Goal: Information Seeking & Learning: Check status

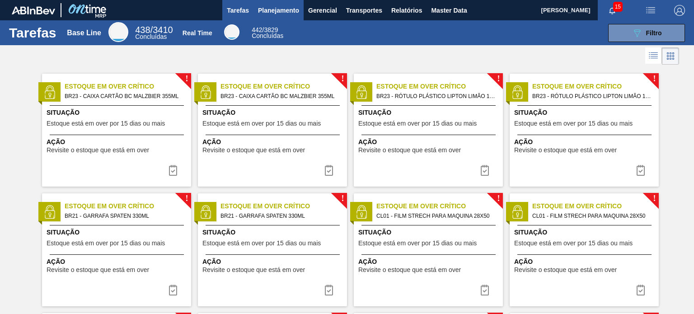
click at [266, 9] on span "Planejamento" at bounding box center [278, 10] width 41 height 11
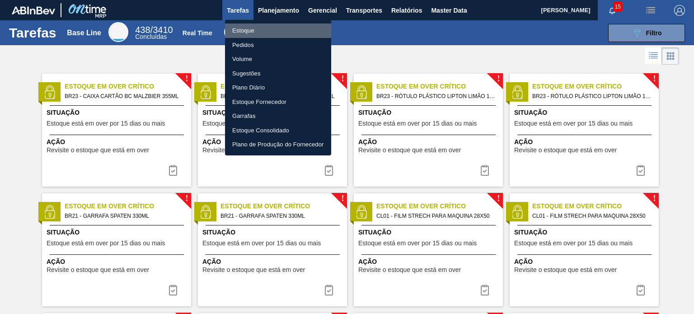
click at [264, 30] on li "Estoque" at bounding box center [278, 31] width 106 height 14
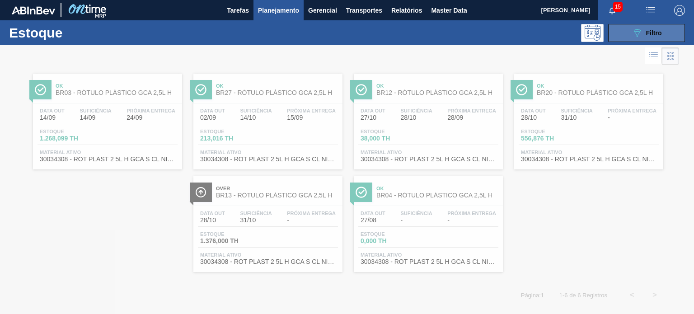
click at [647, 35] on span "Filtro" at bounding box center [654, 32] width 16 height 7
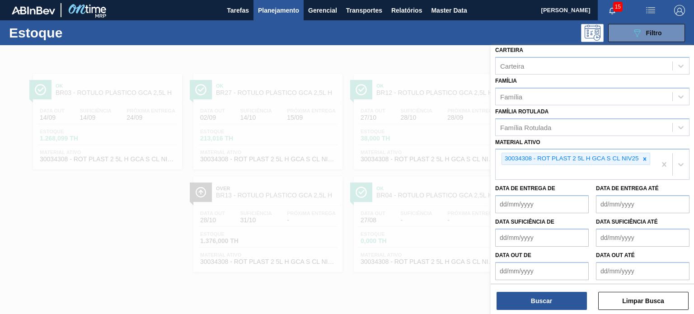
click at [647, 156] on icon at bounding box center [645, 159] width 6 height 6
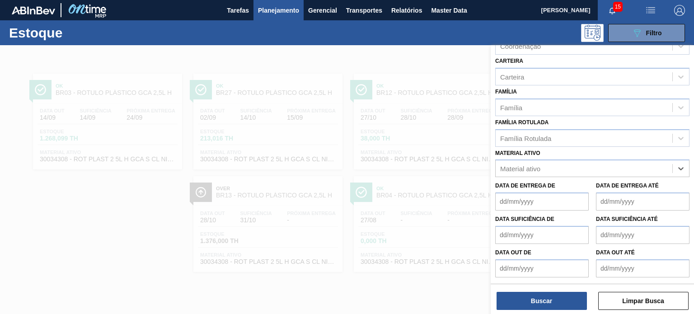
scroll to position [115, 0]
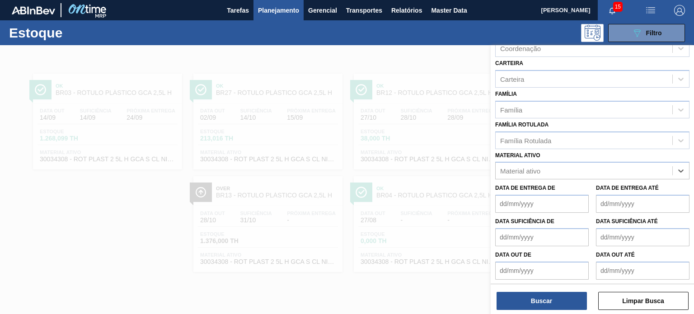
click at [574, 128] on div "Família Rotulada Família Rotulada" at bounding box center [592, 133] width 194 height 31
click at [571, 132] on div "Família Rotulada" at bounding box center [592, 141] width 194 height 18
type Rotulada "h2oj"
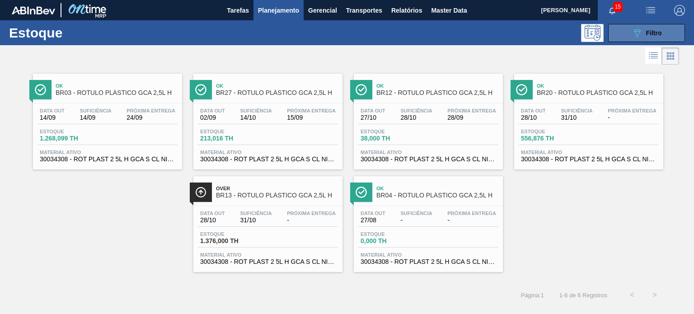
click at [635, 30] on icon "089F7B8B-B2A5-4AFE-B5C0-19BA573D28AC" at bounding box center [637, 33] width 11 height 11
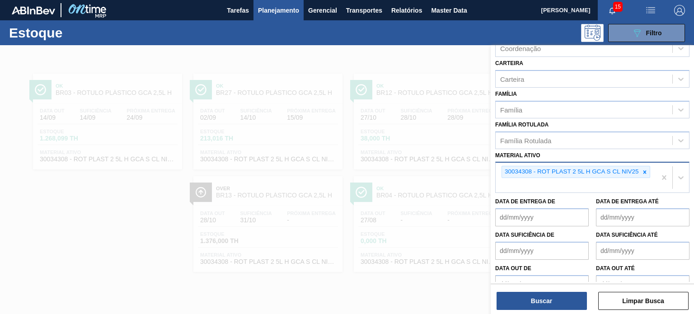
click at [653, 168] on div "30034308 - ROT PLAST 2 5L H GCA S CL NIV25" at bounding box center [576, 178] width 160 height 30
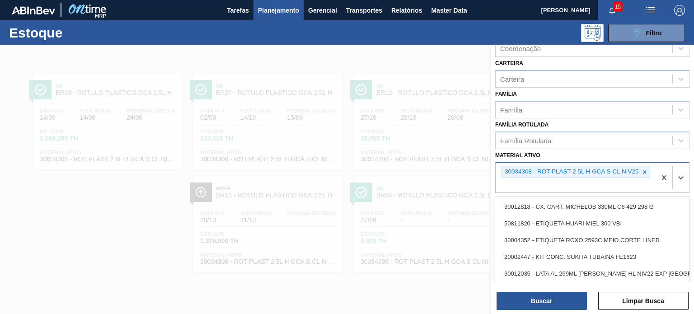
click at [647, 171] on icon at bounding box center [645, 172] width 6 height 6
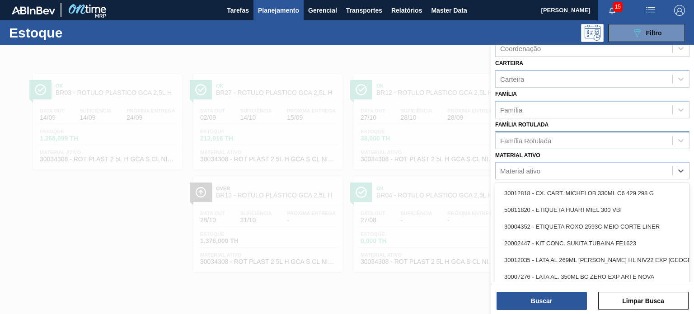
click at [567, 144] on div "Família Rotulada" at bounding box center [584, 140] width 177 height 13
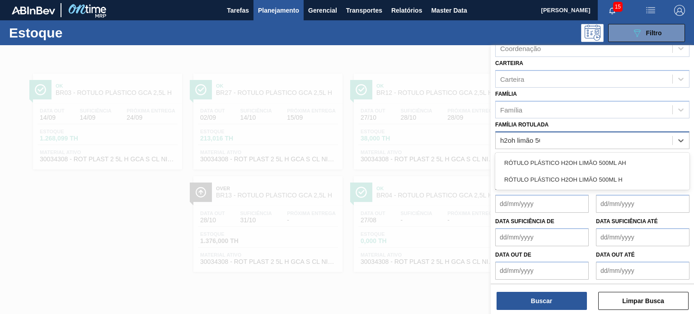
type Rotulada "h2oh limão 500"
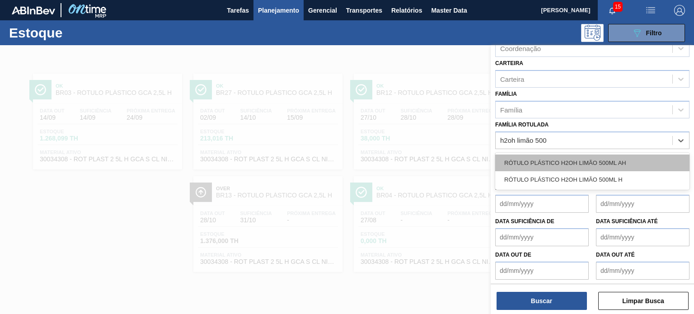
click at [575, 155] on div "RÓTULO PLÁSTICO H2OH LIMÃO 500ML AH" at bounding box center [592, 163] width 194 height 17
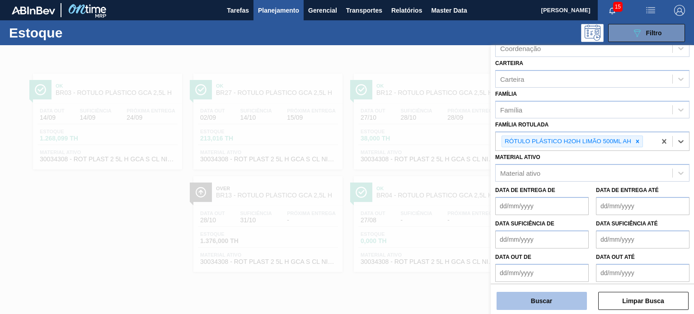
click at [547, 302] on button "Buscar" at bounding box center [542, 301] width 90 height 18
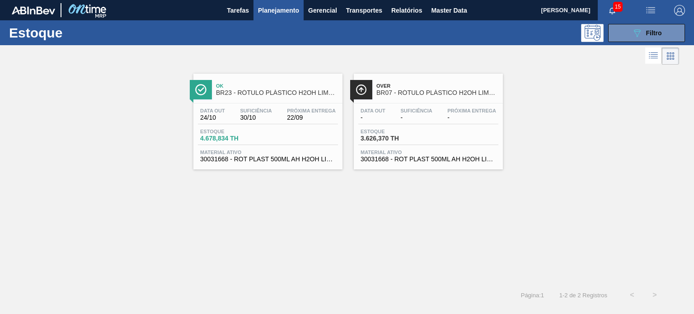
click at [630, 23] on div "Estoque 089F7B8B-B2A5-4AFE-B5C0-19BA573D28AC Filtro" at bounding box center [347, 32] width 694 height 25
click at [629, 28] on button "089F7B8B-B2A5-4AFE-B5C0-19BA573D28AC Filtro" at bounding box center [646, 33] width 77 height 18
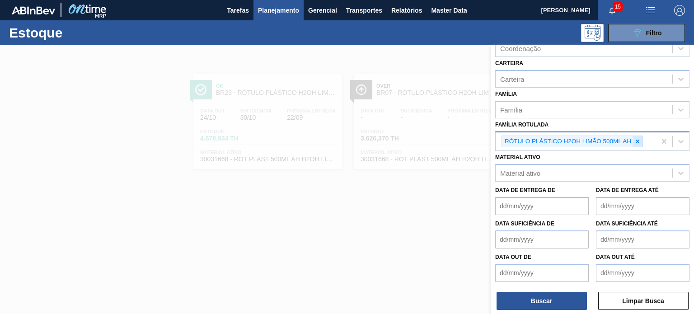
click at [639, 139] on icon at bounding box center [638, 141] width 6 height 6
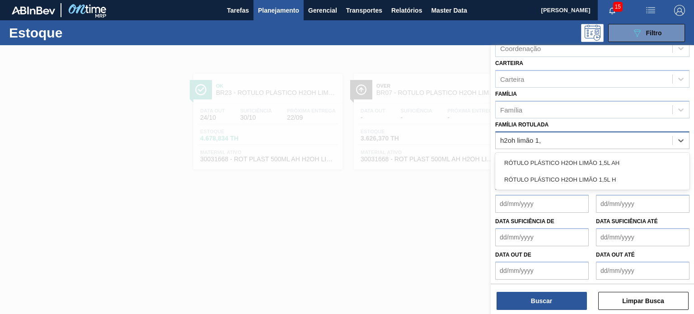
type Rotulada "h2oh limão 1,5"
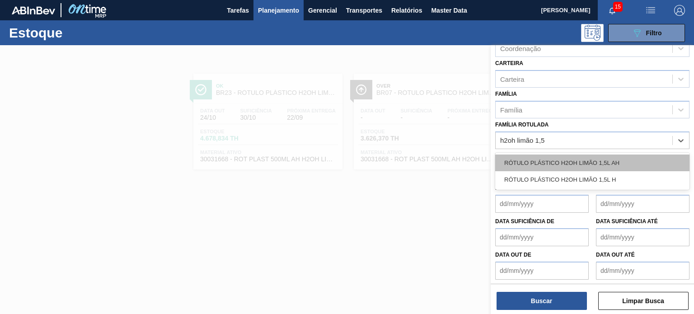
click at [602, 155] on div "RÓTULO PLÁSTICO H2OH LIMÃO 1,5L AH" at bounding box center [592, 163] width 194 height 17
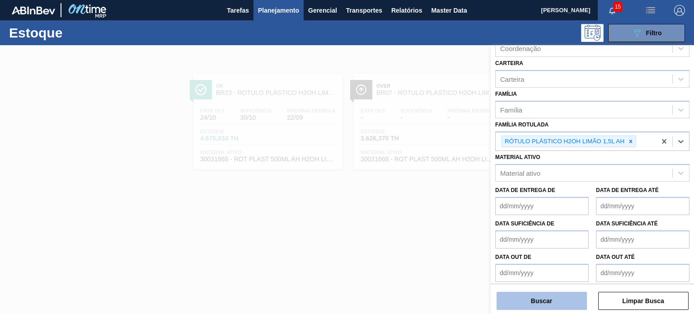
click at [558, 298] on button "Buscar" at bounding box center [542, 301] width 90 height 18
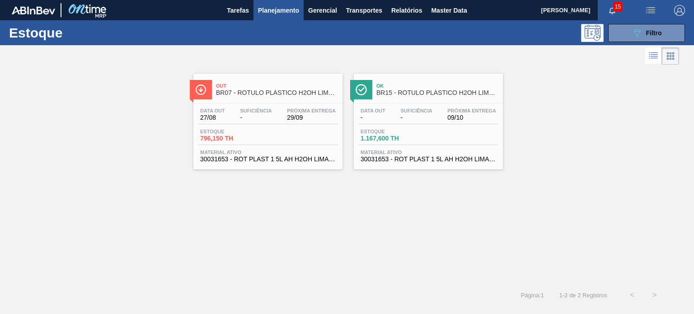
drag, startPoint x: 672, startPoint y: 29, endPoint x: 656, endPoint y: 66, distance: 40.3
click at [671, 29] on button "089F7B8B-B2A5-4AFE-B5C0-19BA573D28AC Filtro" at bounding box center [646, 33] width 77 height 18
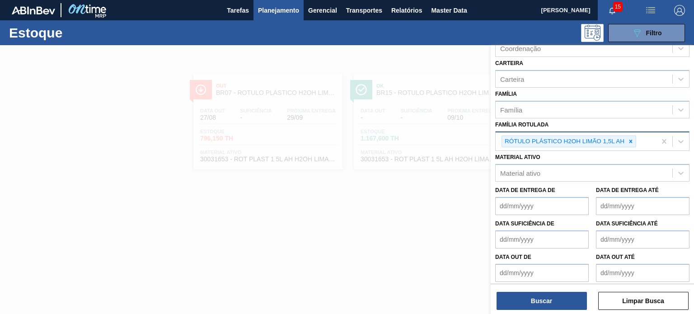
click at [634, 141] on icon at bounding box center [631, 141] width 6 height 6
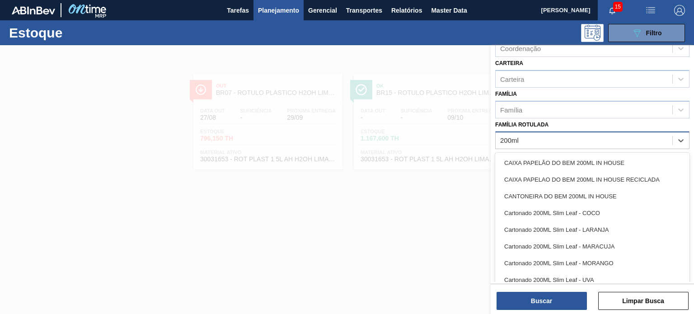
type Rotulada "200ml p"
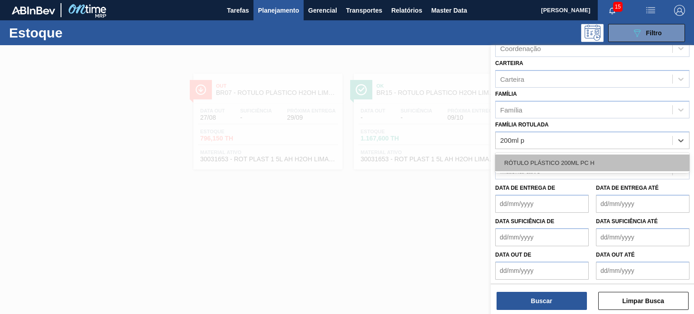
click at [618, 156] on div "RÓTULO PLÁSTICO 200ML PC H" at bounding box center [592, 163] width 194 height 17
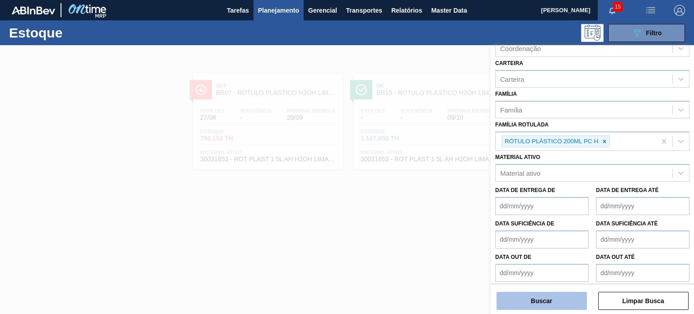
click at [544, 303] on button "Buscar" at bounding box center [542, 301] width 90 height 18
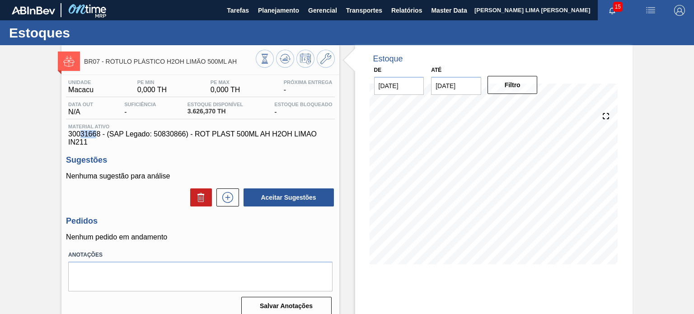
drag, startPoint x: 81, startPoint y: 131, endPoint x: 101, endPoint y: 131, distance: 19.9
click at [101, 131] on span "30031668 - (SAP Legado: 50830866) - ROT PLAST 500ML AH H2OH LIMAO IN211" at bounding box center [200, 138] width 264 height 16
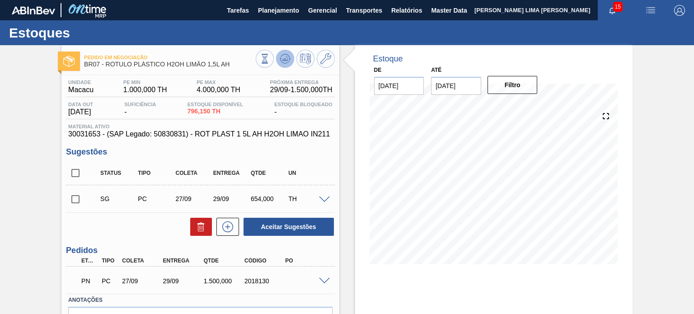
click at [284, 60] on icon at bounding box center [284, 59] width 1 height 2
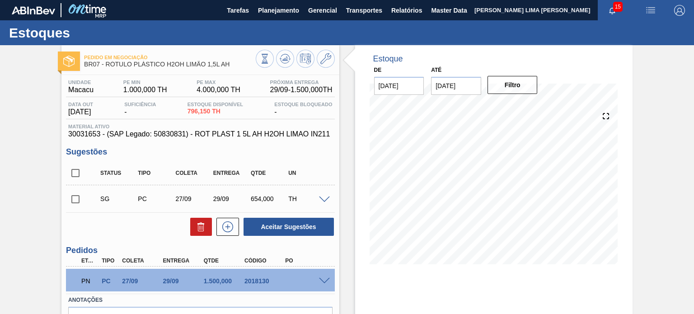
click at [282, 65] on button at bounding box center [285, 59] width 18 height 18
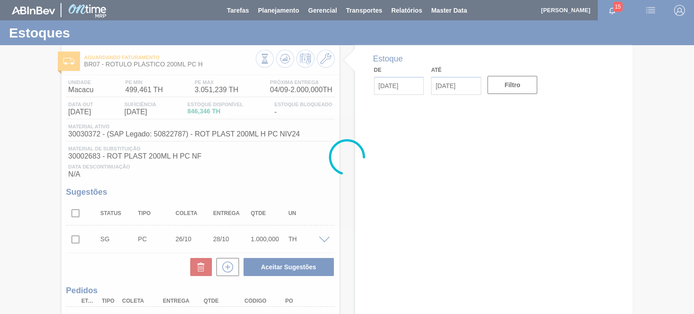
click at [287, 68] on div at bounding box center [347, 157] width 694 height 314
click at [287, 68] on div at bounding box center [295, 60] width 79 height 20
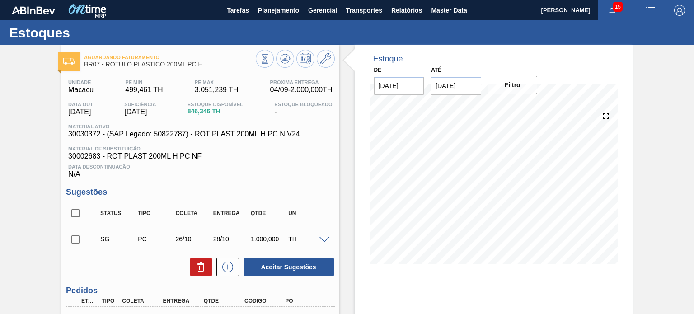
click at [287, 68] on div at bounding box center [295, 60] width 79 height 20
click at [288, 67] on div at bounding box center [295, 60] width 79 height 20
click at [285, 62] on icon at bounding box center [285, 58] width 11 height 11
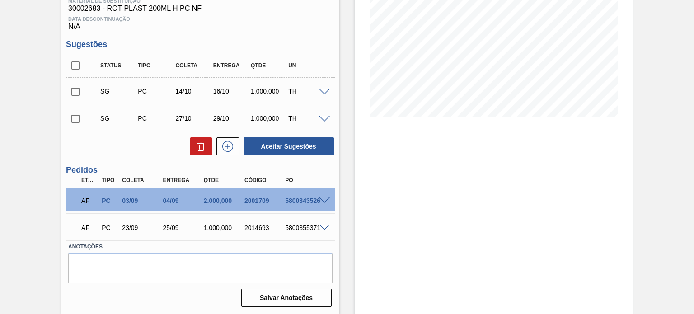
scroll to position [148, 0]
click at [255, 198] on div "2001709" at bounding box center [264, 200] width 45 height 7
copy div "2001709"
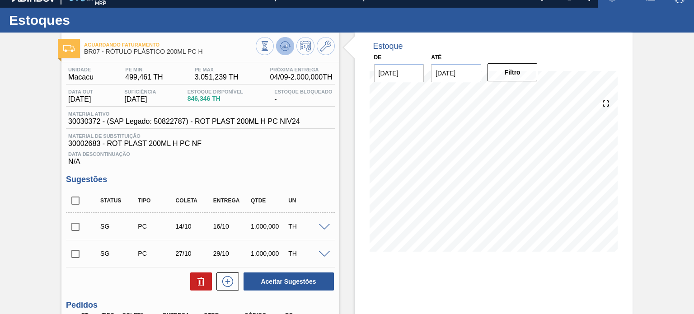
click at [284, 48] on icon at bounding box center [285, 46] width 6 height 4
click at [278, 42] on button at bounding box center [285, 46] width 18 height 18
click at [345, 135] on div "Estoque De 27/08/2025 Até 31/01/2026 Filtro 30/08 Projeção de Estoque 246.346 N…" at bounding box center [485, 241] width 293 height 417
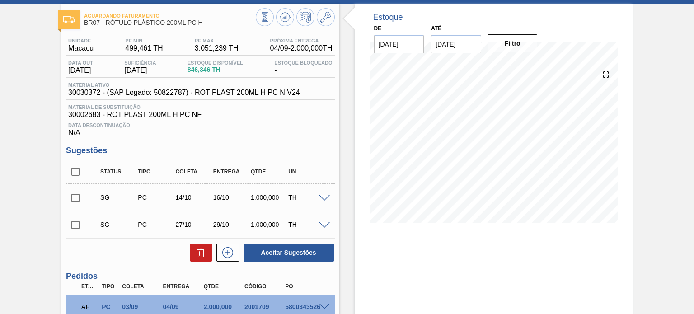
scroll to position [40, 0]
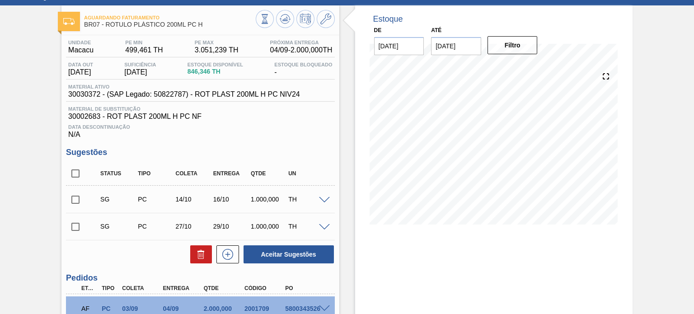
click at [347, 88] on div "Estoque De 27/08/2025 Até 31/01/2026 Filtro 27/08 Projeção de Estoque 846.346 N…" at bounding box center [485, 213] width 293 height 417
drag, startPoint x: 188, startPoint y: 23, endPoint x: 105, endPoint y: 24, distance: 83.2
click at [105, 24] on span "BR07 - RÓTULO PLÁSTICO 200ML PC H" at bounding box center [169, 24] width 171 height 7
copy span "RÓTULO PLÁSTICO 200ML PC H"
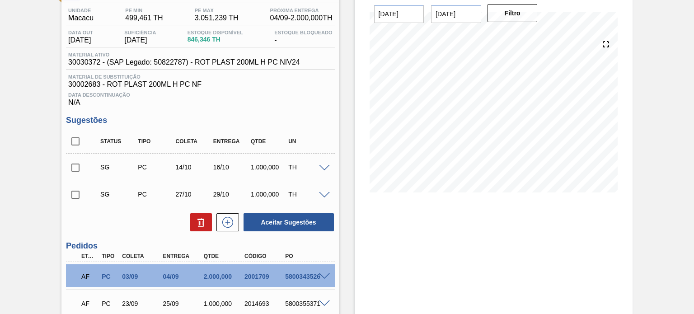
scroll to position [85, 0]
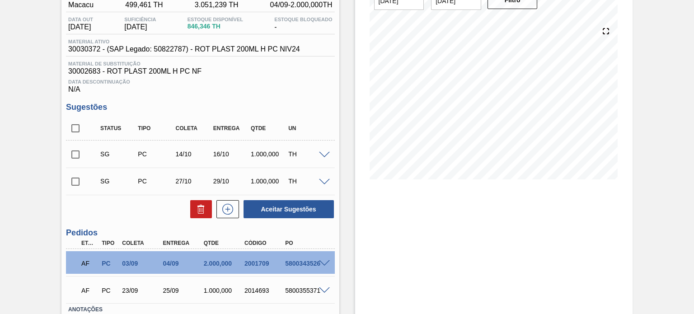
click at [257, 290] on div "2014693" at bounding box center [264, 290] width 45 height 7
click at [257, 289] on div "2014693" at bounding box center [264, 290] width 45 height 7
click at [258, 291] on div "2014693" at bounding box center [264, 290] width 45 height 7
copy div "2014693"
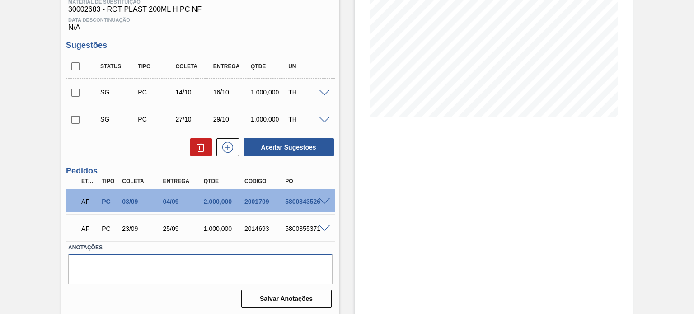
scroll to position [148, 0]
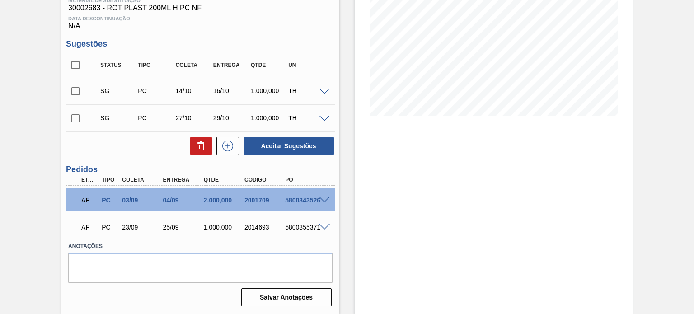
click at [255, 204] on div "2001709" at bounding box center [264, 200] width 45 height 7
copy div "2001709"
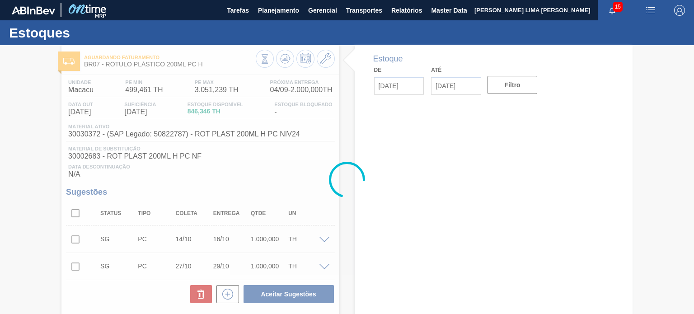
type input "[DATE]"
